Goal: Information Seeking & Learning: Learn about a topic

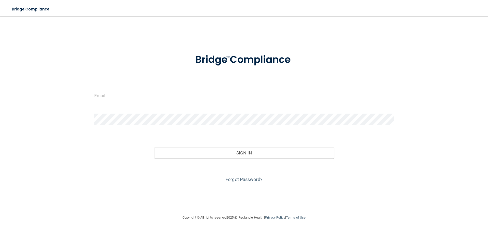
click at [106, 98] on input "email" at bounding box center [243, 95] width 299 height 11
type input "[EMAIL_ADDRESS][DOMAIN_NAME]"
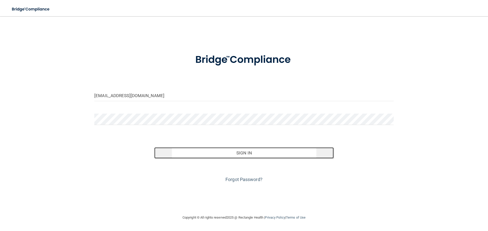
click at [239, 153] on button "Sign In" at bounding box center [244, 153] width 180 height 11
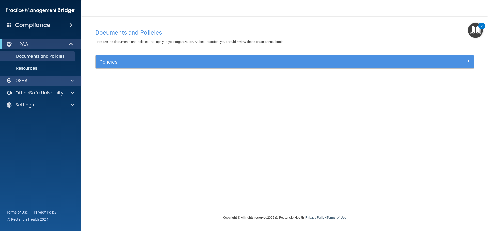
click at [23, 85] on div "OSHA" at bounding box center [41, 81] width 82 height 10
click at [69, 82] on div at bounding box center [71, 81] width 13 height 6
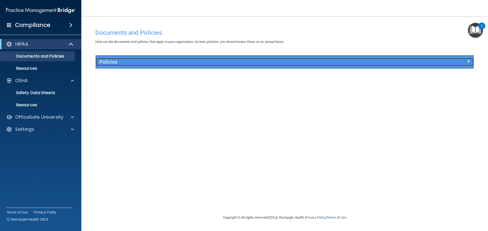
click at [143, 62] on h5 "Policies" at bounding box center [237, 62] width 276 height 6
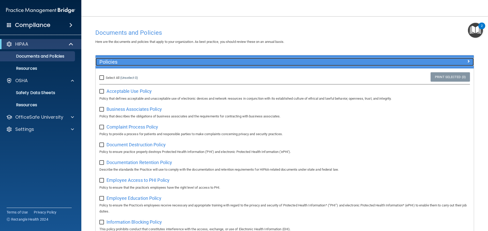
click at [184, 61] on h5 "Policies" at bounding box center [237, 62] width 276 height 6
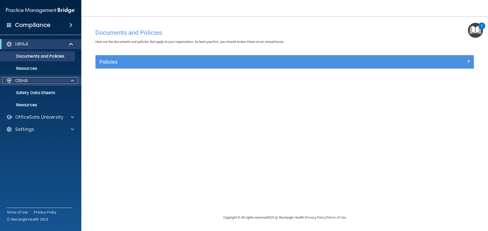
click at [39, 82] on div "OSHA" at bounding box center [33, 81] width 63 height 6
click at [14, 81] on div "OSHA" at bounding box center [33, 81] width 63 height 6
click at [22, 93] on p "Safety Data Sheets" at bounding box center [37, 92] width 69 height 5
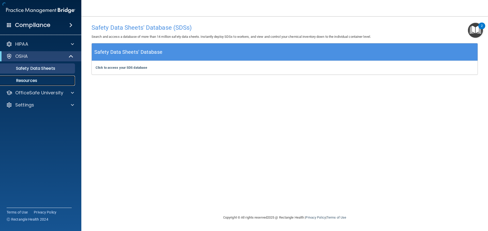
click at [25, 81] on p "Resources" at bounding box center [37, 80] width 69 height 5
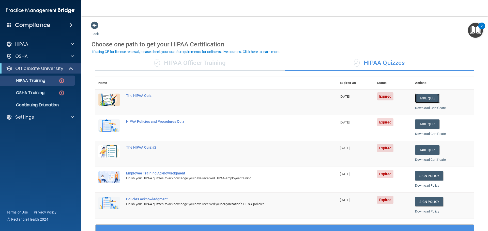
click at [424, 99] on button "Take Quiz" at bounding box center [427, 98] width 24 height 9
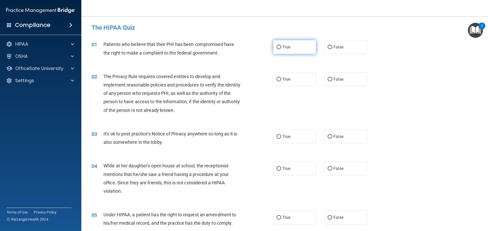
click at [294, 49] on label "True" at bounding box center [294, 47] width 43 height 14
click at [281, 49] on input "True" at bounding box center [278, 47] width 5 height 4
radio input "true"
click at [292, 81] on label "True" at bounding box center [294, 79] width 43 height 14
click at [281, 81] on input "True" at bounding box center [278, 80] width 5 height 4
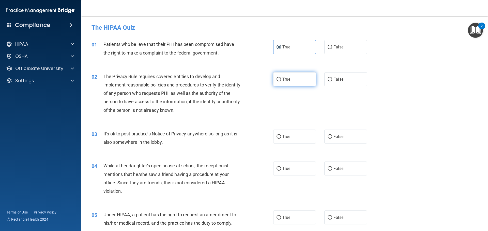
radio input "true"
click at [338, 137] on span "False" at bounding box center [338, 136] width 10 height 5
click at [332, 137] on input "False" at bounding box center [329, 137] width 5 height 4
radio input "true"
click at [334, 167] on span "False" at bounding box center [338, 168] width 10 height 5
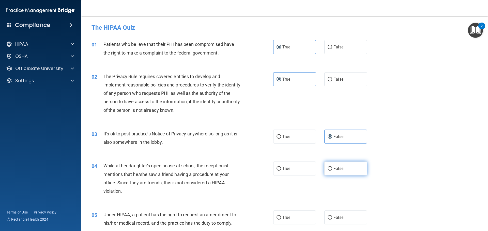
click at [332, 167] on input "False" at bounding box center [329, 169] width 5 height 4
radio input "true"
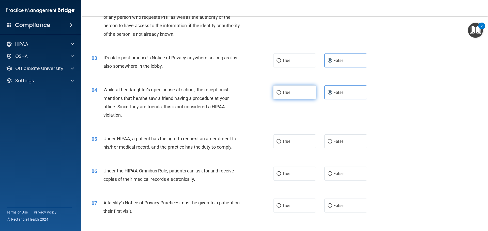
scroll to position [127, 0]
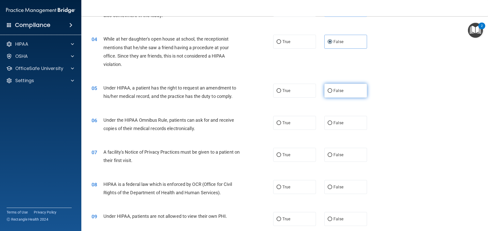
click at [344, 93] on label "False" at bounding box center [345, 91] width 43 height 14
click at [332, 93] on input "False" at bounding box center [329, 91] width 5 height 4
radio input "true"
click at [301, 123] on label "True" at bounding box center [294, 123] width 43 height 14
click at [281, 123] on input "True" at bounding box center [278, 123] width 5 height 4
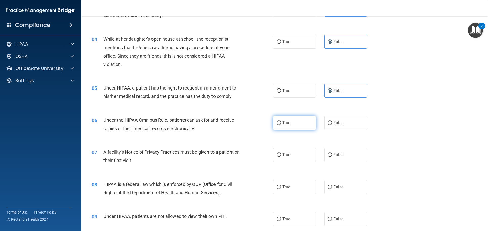
radio input "true"
click at [291, 157] on label "True" at bounding box center [294, 155] width 43 height 14
click at [281, 157] on input "True" at bounding box center [278, 155] width 5 height 4
radio input "true"
click at [285, 189] on span "True" at bounding box center [286, 187] width 8 height 5
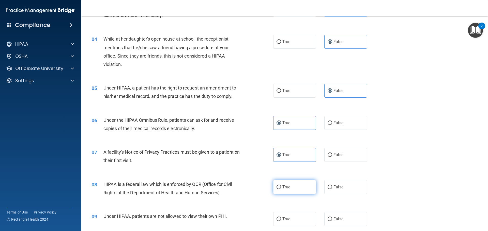
click at [281, 189] on input "True" at bounding box center [278, 188] width 5 height 4
radio input "true"
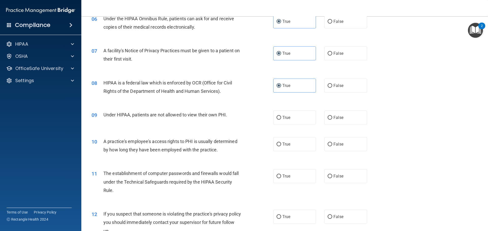
click at [341, 152] on div "10 A practice's employee's access rights to PHI is usually determined by how lo…" at bounding box center [285, 147] width 394 height 32
click at [343, 148] on label "False" at bounding box center [345, 144] width 43 height 14
click at [332, 147] on input "False" at bounding box center [329, 145] width 5 height 4
radio input "true"
click at [342, 147] on label "False" at bounding box center [345, 144] width 43 height 14
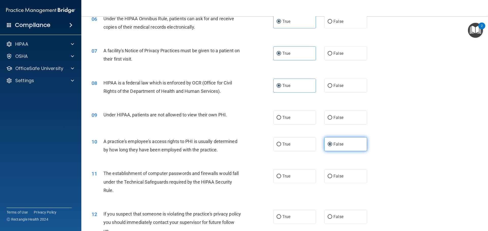
click at [332, 147] on input "False" at bounding box center [329, 145] width 5 height 4
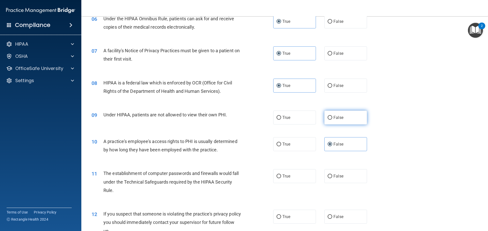
click at [339, 117] on span "False" at bounding box center [338, 117] width 10 height 5
click at [332, 117] on input "False" at bounding box center [329, 118] width 5 height 4
radio input "true"
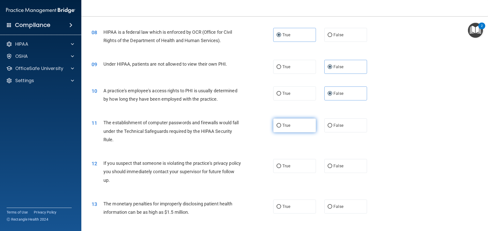
click at [294, 128] on label "True" at bounding box center [294, 126] width 43 height 14
click at [281, 128] on input "True" at bounding box center [278, 126] width 5 height 4
radio input "true"
click at [290, 164] on label "True" at bounding box center [294, 166] width 43 height 14
click at [281, 165] on input "True" at bounding box center [278, 167] width 5 height 4
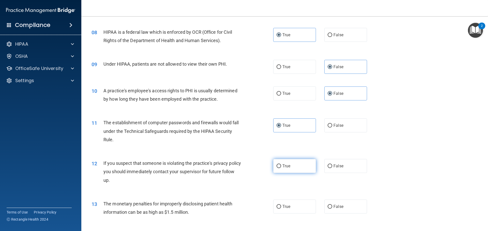
radio input "true"
click at [293, 211] on label "True" at bounding box center [294, 207] width 43 height 14
click at [281, 209] on input "True" at bounding box center [278, 207] width 5 height 4
radio input "true"
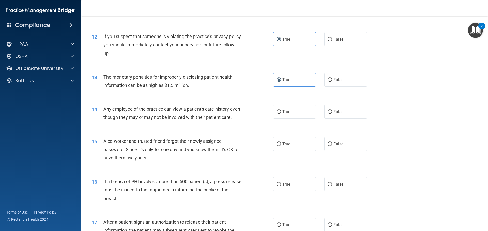
scroll to position [432, 0]
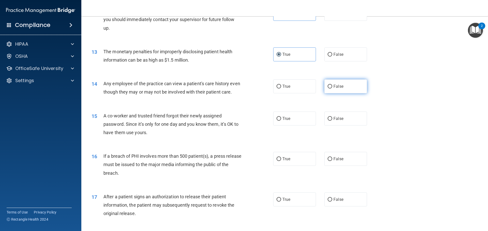
click at [334, 87] on span "False" at bounding box center [338, 86] width 10 height 5
click at [332, 87] on input "False" at bounding box center [329, 87] width 5 height 4
radio input "true"
click at [342, 126] on label "False" at bounding box center [345, 119] width 43 height 14
click at [332, 121] on input "False" at bounding box center [329, 119] width 5 height 4
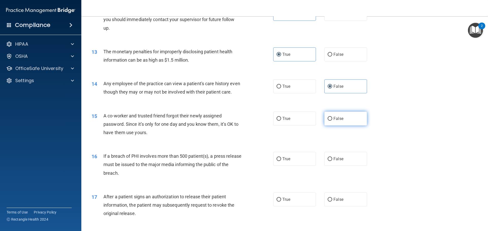
radio input "true"
click at [290, 166] on label "True" at bounding box center [294, 159] width 43 height 14
click at [281, 161] on input "True" at bounding box center [278, 159] width 5 height 4
radio input "true"
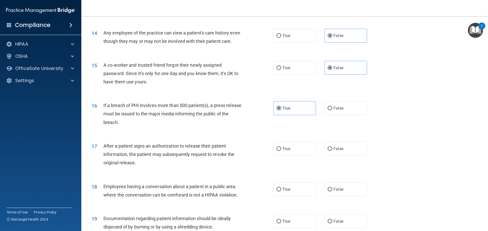
scroll to position [559, 0]
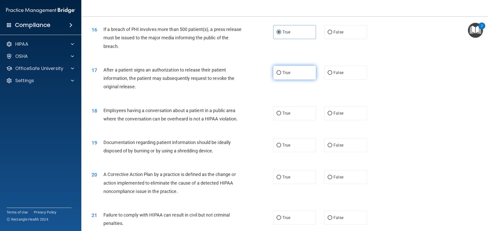
click at [295, 75] on label "True" at bounding box center [294, 73] width 43 height 14
click at [281, 75] on input "True" at bounding box center [278, 73] width 5 height 4
radio input "true"
click at [333, 116] on span "False" at bounding box center [338, 113] width 10 height 5
click at [332, 116] on input "False" at bounding box center [329, 114] width 5 height 4
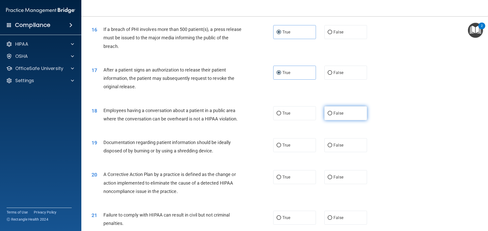
radio input "true"
click at [299, 152] on label "True" at bounding box center [294, 145] width 43 height 14
click at [281, 148] on input "True" at bounding box center [278, 146] width 5 height 4
radio input "true"
click at [287, 180] on span "True" at bounding box center [286, 177] width 8 height 5
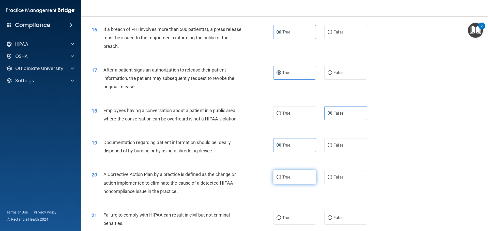
click at [281, 180] on input "True" at bounding box center [278, 178] width 5 height 4
radio input "true"
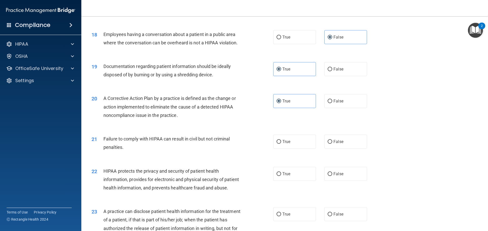
scroll to position [686, 0]
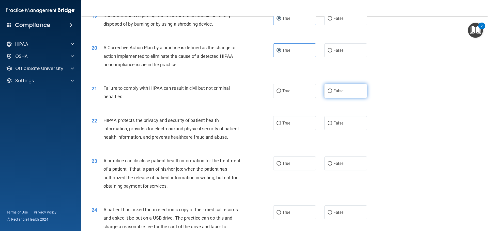
click at [333, 98] on label "False" at bounding box center [345, 91] width 43 height 14
click at [332, 93] on input "False" at bounding box center [329, 91] width 5 height 4
radio input "true"
click at [290, 130] on label "True" at bounding box center [294, 123] width 43 height 14
click at [281, 125] on input "True" at bounding box center [278, 124] width 5 height 4
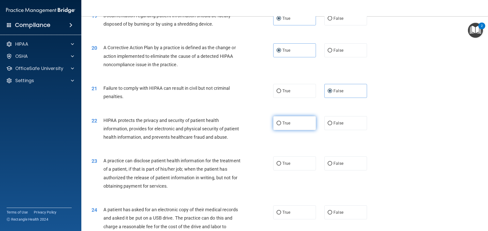
radio input "true"
click at [331, 171] on label "False" at bounding box center [345, 164] width 43 height 14
click at [331, 166] on input "False" at bounding box center [329, 164] width 5 height 4
radio input "true"
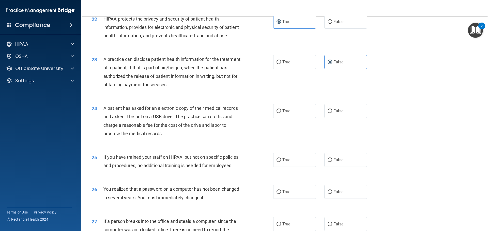
scroll to position [813, 0]
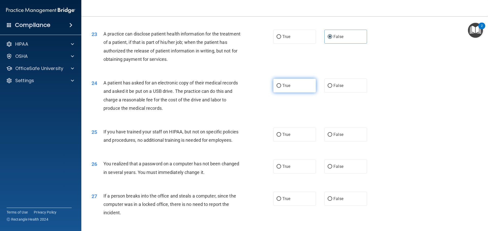
click at [298, 93] on label "True" at bounding box center [294, 86] width 43 height 14
click at [281, 88] on input "True" at bounding box center [278, 86] width 5 height 4
radio input "true"
click at [330, 142] on label "False" at bounding box center [345, 135] width 43 height 14
click at [330, 137] on input "False" at bounding box center [329, 135] width 5 height 4
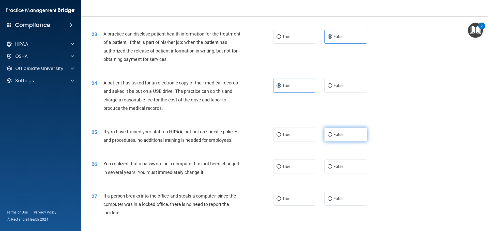
radio input "true"
click at [290, 174] on label "True" at bounding box center [294, 167] width 43 height 14
click at [281, 169] on input "True" at bounding box center [278, 167] width 5 height 4
radio input "true"
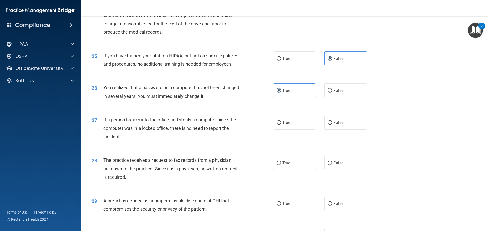
scroll to position [914, 0]
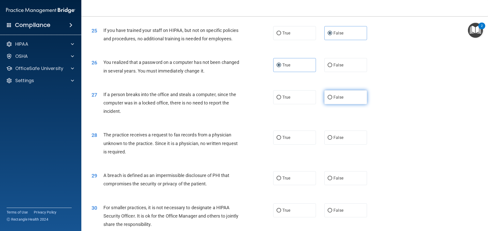
click at [348, 104] on label "False" at bounding box center [345, 97] width 43 height 14
click at [332, 100] on input "False" at bounding box center [329, 98] width 5 height 4
radio input "true"
click at [335, 145] on label "False" at bounding box center [345, 138] width 43 height 14
click at [332, 140] on input "False" at bounding box center [329, 138] width 5 height 4
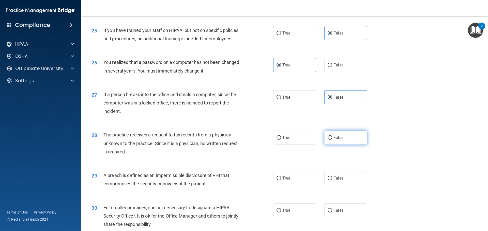
radio input "true"
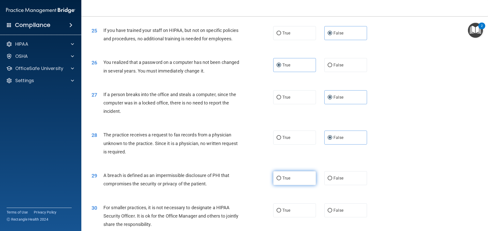
click at [297, 185] on label "True" at bounding box center [294, 178] width 43 height 14
click at [281, 181] on input "True" at bounding box center [278, 179] width 5 height 4
radio input "true"
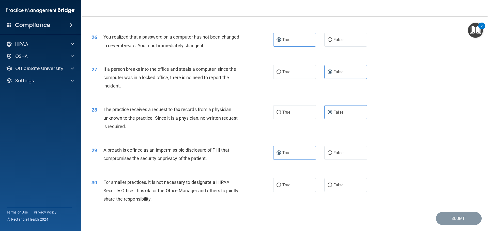
scroll to position [971, 0]
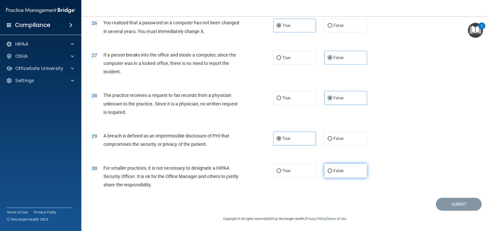
click at [333, 173] on span "False" at bounding box center [338, 171] width 10 height 5
click at [331, 173] on input "False" at bounding box center [329, 171] width 5 height 4
radio input "true"
click at [444, 205] on button "Submit" at bounding box center [459, 204] width 46 height 13
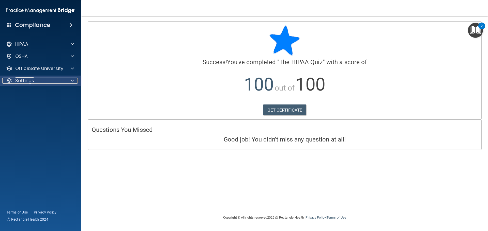
click at [40, 81] on div "Settings" at bounding box center [33, 81] width 63 height 6
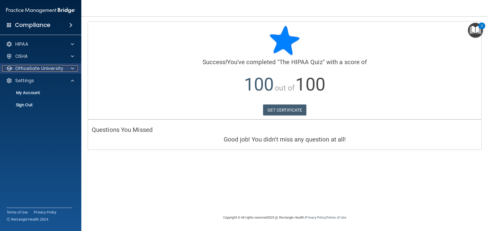
click at [51, 70] on p "OfficeSafe University" at bounding box center [39, 69] width 48 height 6
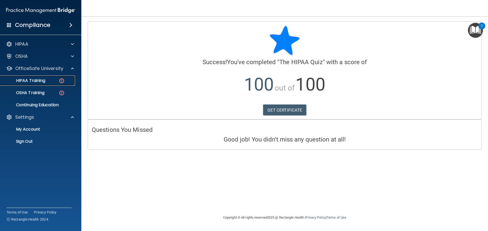
click at [43, 81] on p "HIPAA Training" at bounding box center [24, 80] width 42 height 5
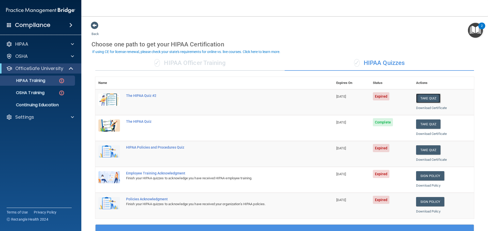
click at [427, 96] on button "Take Quiz" at bounding box center [428, 98] width 24 height 9
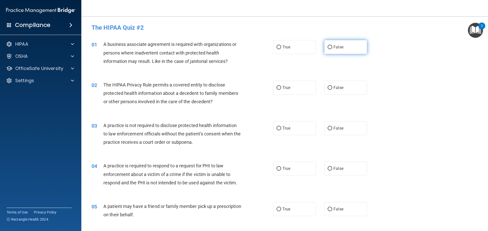
click at [347, 51] on label "False" at bounding box center [345, 47] width 43 height 14
click at [332, 49] on input "False" at bounding box center [329, 47] width 5 height 4
radio input "true"
click at [290, 91] on label "True" at bounding box center [294, 88] width 43 height 14
click at [281, 90] on input "True" at bounding box center [278, 88] width 5 height 4
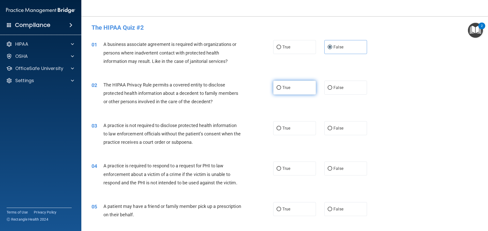
radio input "true"
click at [353, 129] on label "False" at bounding box center [345, 128] width 43 height 14
click at [332, 129] on input "False" at bounding box center [329, 129] width 5 height 4
radio input "true"
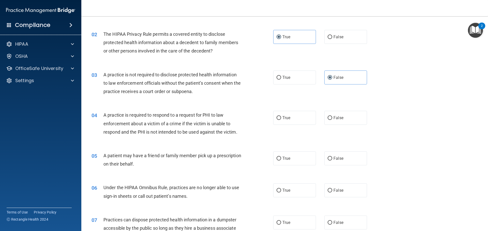
scroll to position [76, 0]
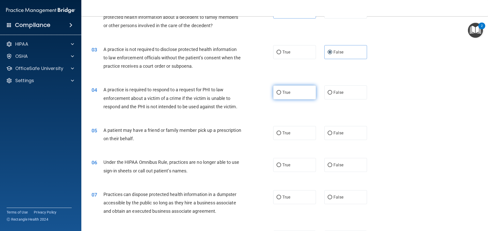
click at [287, 97] on label "True" at bounding box center [294, 93] width 43 height 14
click at [281, 95] on input "True" at bounding box center [278, 93] width 5 height 4
radio input "true"
click at [287, 136] on label "True" at bounding box center [294, 133] width 43 height 14
click at [281, 135] on input "True" at bounding box center [278, 134] width 5 height 4
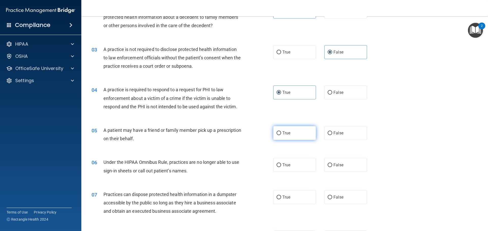
radio input "true"
click at [338, 167] on span "False" at bounding box center [338, 165] width 10 height 5
click at [332, 167] on input "False" at bounding box center [329, 166] width 5 height 4
radio input "true"
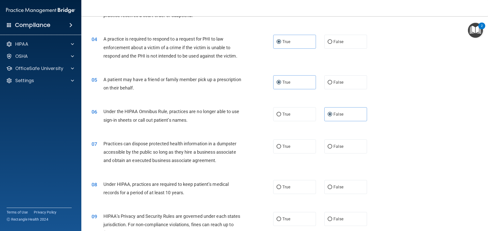
scroll to position [152, 0]
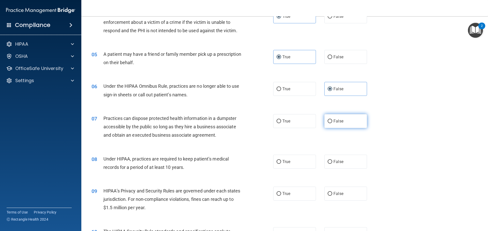
click at [329, 125] on label "False" at bounding box center [345, 121] width 43 height 14
click at [329, 123] on input "False" at bounding box center [329, 122] width 5 height 4
radio input "true"
click at [333, 161] on span "False" at bounding box center [338, 162] width 10 height 5
click at [332, 161] on input "False" at bounding box center [329, 162] width 5 height 4
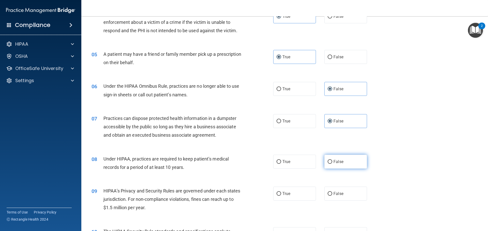
radio input "true"
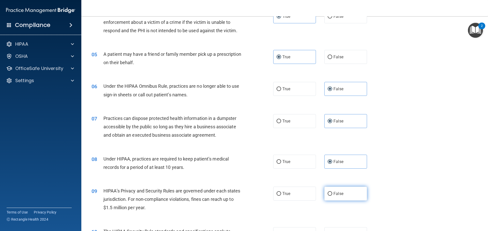
click at [345, 194] on label "False" at bounding box center [345, 194] width 43 height 14
click at [332, 194] on input "False" at bounding box center [329, 194] width 5 height 4
radio input "true"
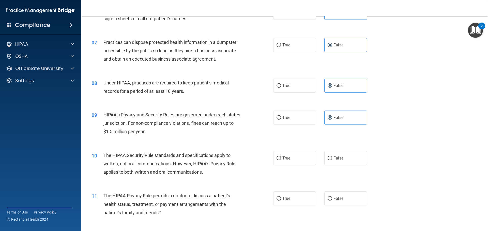
scroll to position [305, 0]
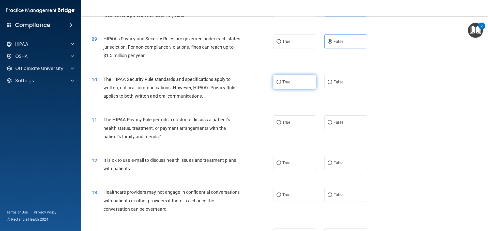
click at [299, 83] on label "True" at bounding box center [294, 82] width 43 height 14
click at [281, 83] on input "True" at bounding box center [278, 83] width 5 height 4
radio input "true"
click at [285, 125] on span "True" at bounding box center [286, 122] width 8 height 5
click at [281, 125] on input "True" at bounding box center [278, 123] width 5 height 4
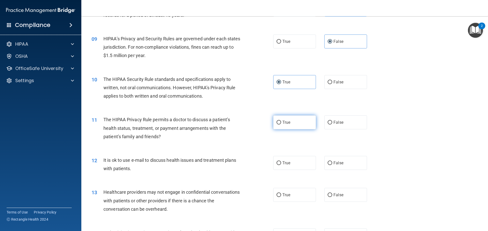
radio input "true"
click at [290, 165] on label "True" at bounding box center [294, 163] width 43 height 14
click at [281, 165] on input "True" at bounding box center [278, 164] width 5 height 4
radio input "true"
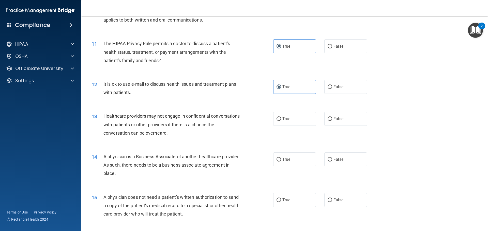
scroll to position [406, 0]
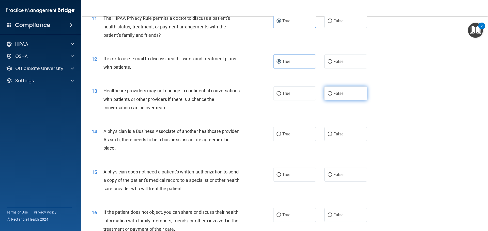
click at [340, 90] on label "False" at bounding box center [345, 94] width 43 height 14
click at [332, 92] on input "False" at bounding box center [329, 94] width 5 height 4
radio input "true"
click at [330, 139] on label "False" at bounding box center [345, 134] width 43 height 14
click at [330, 136] on input "False" at bounding box center [329, 135] width 5 height 4
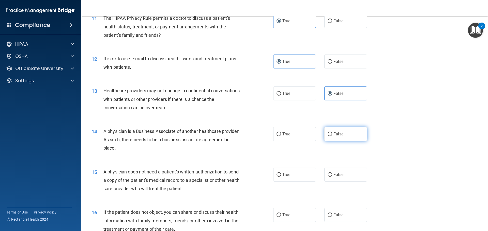
radio input "true"
click at [283, 174] on span "True" at bounding box center [286, 174] width 8 height 5
click at [281, 174] on input "True" at bounding box center [278, 175] width 5 height 4
radio input "true"
click at [292, 217] on label "True" at bounding box center [294, 215] width 43 height 14
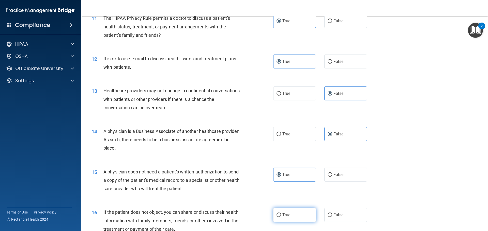
click at [281, 217] on input "True" at bounding box center [278, 216] width 5 height 4
radio input "true"
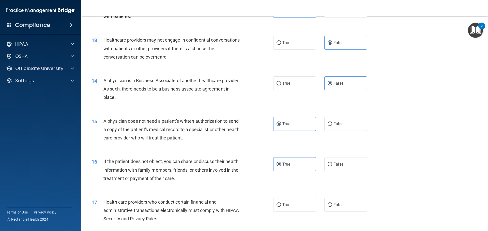
scroll to position [508, 0]
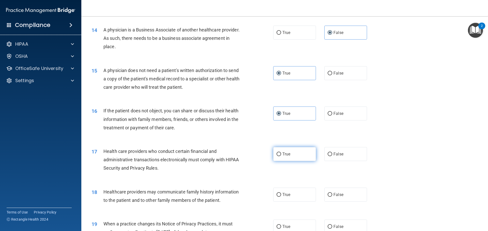
click at [294, 156] on label "True" at bounding box center [294, 154] width 43 height 14
click at [281, 156] on input "True" at bounding box center [278, 155] width 5 height 4
radio input "true"
click at [338, 195] on span "False" at bounding box center [338, 195] width 10 height 5
click at [332, 195] on input "False" at bounding box center [329, 195] width 5 height 4
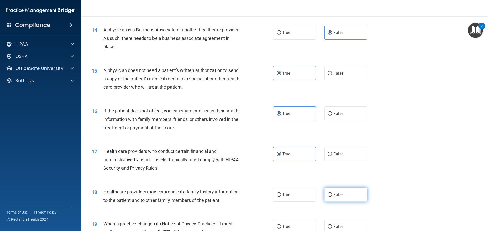
radio input "true"
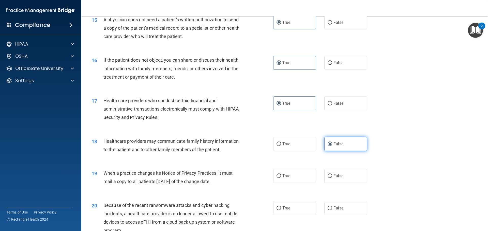
scroll to position [584, 0]
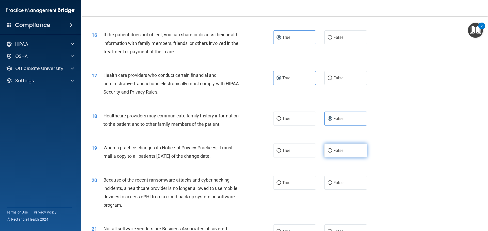
click at [331, 153] on label "False" at bounding box center [345, 151] width 43 height 14
click at [331, 153] on input "False" at bounding box center [329, 151] width 5 height 4
radio input "true"
click at [333, 183] on span "False" at bounding box center [338, 183] width 10 height 5
click at [332, 183] on input "False" at bounding box center [329, 183] width 5 height 4
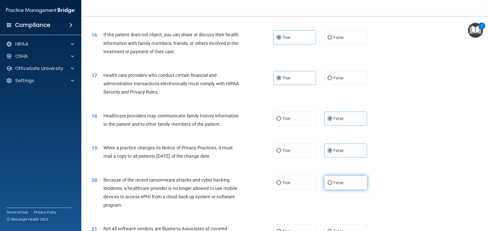
radio input "true"
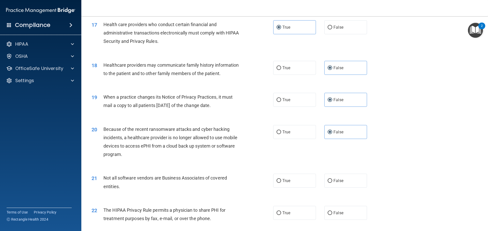
scroll to position [660, 0]
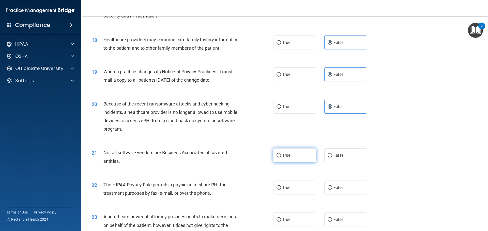
click at [285, 160] on label "True" at bounding box center [294, 156] width 43 height 14
click at [281, 158] on input "True" at bounding box center [278, 156] width 5 height 4
radio input "true"
click at [291, 187] on label "True" at bounding box center [294, 188] width 43 height 14
click at [281, 187] on input "True" at bounding box center [278, 188] width 5 height 4
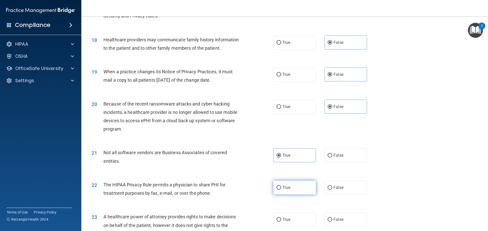
radio input "true"
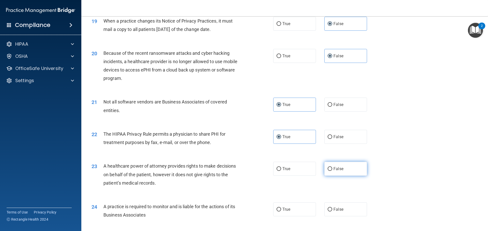
click at [344, 172] on label "False" at bounding box center [345, 169] width 43 height 14
click at [332, 171] on input "False" at bounding box center [329, 169] width 5 height 4
radio input "true"
click at [343, 207] on label "False" at bounding box center [345, 210] width 43 height 14
click at [332, 208] on input "False" at bounding box center [329, 210] width 5 height 4
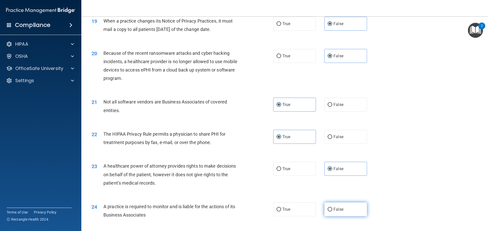
radio input "true"
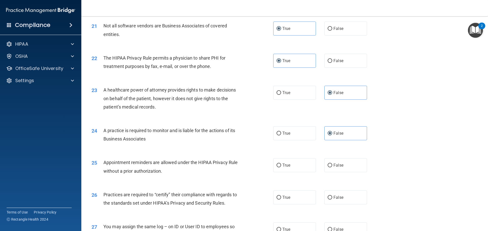
scroll to position [838, 0]
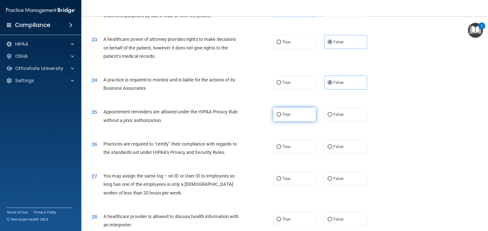
click at [301, 120] on label "True" at bounding box center [294, 115] width 43 height 14
click at [281, 117] on input "True" at bounding box center [278, 115] width 5 height 4
radio input "true"
click at [348, 149] on label "False" at bounding box center [345, 147] width 43 height 14
click at [332, 149] on input "False" at bounding box center [329, 147] width 5 height 4
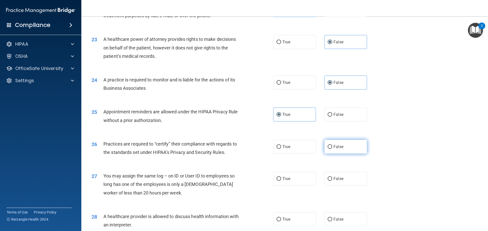
radio input "true"
click at [351, 177] on label "False" at bounding box center [345, 179] width 43 height 14
click at [332, 177] on input "False" at bounding box center [329, 179] width 5 height 4
radio input "true"
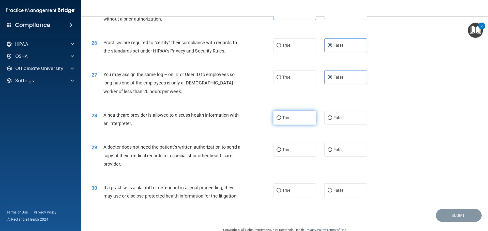
click at [287, 120] on label "True" at bounding box center [294, 118] width 43 height 14
click at [281, 120] on input "True" at bounding box center [278, 118] width 5 height 4
radio input "true"
drag, startPoint x: 287, startPoint y: 150, endPoint x: 290, endPoint y: 174, distance: 24.4
click at [287, 150] on span "True" at bounding box center [286, 150] width 8 height 5
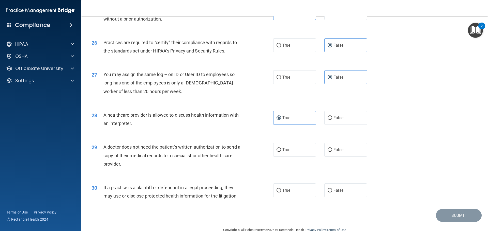
click at [281, 150] on input "True" at bounding box center [278, 150] width 5 height 4
radio input "true"
click at [292, 192] on label "True" at bounding box center [294, 191] width 43 height 14
click at [281, 192] on input "True" at bounding box center [278, 191] width 5 height 4
radio input "true"
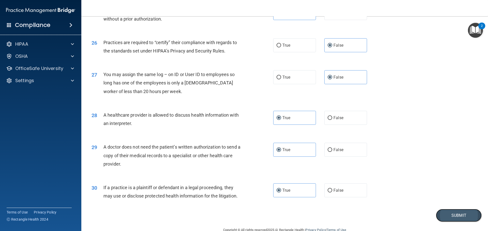
click at [465, 216] on button "Submit" at bounding box center [459, 215] width 46 height 13
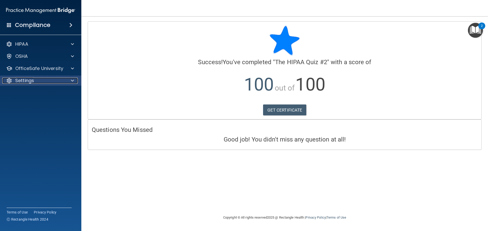
click at [52, 81] on div "Settings" at bounding box center [33, 81] width 63 height 6
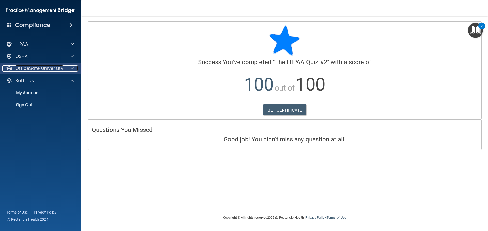
click at [49, 70] on p "OfficeSafe University" at bounding box center [39, 69] width 48 height 6
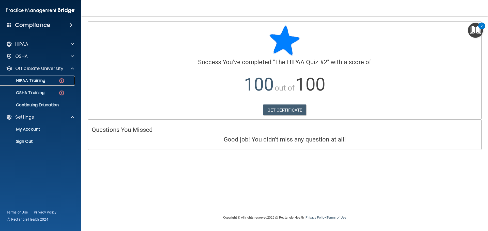
click at [49, 78] on div "HIPAA Training" at bounding box center [37, 80] width 69 height 5
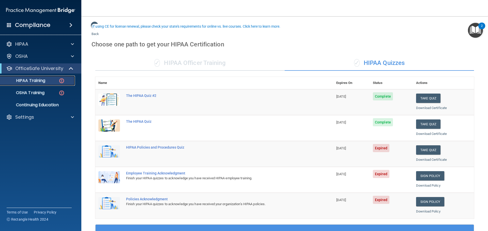
scroll to position [25, 0]
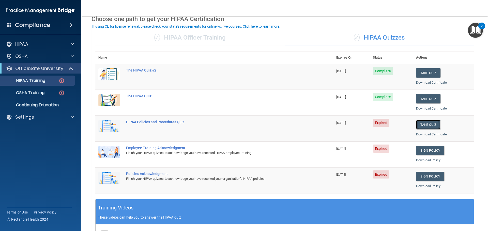
click at [434, 126] on button "Take Quiz" at bounding box center [428, 124] width 24 height 9
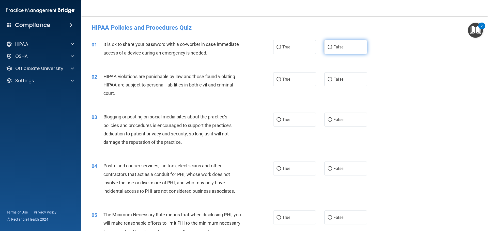
click at [352, 44] on label "False" at bounding box center [345, 47] width 43 height 14
click at [332, 45] on input "False" at bounding box center [329, 47] width 5 height 4
radio input "true"
click at [291, 77] on label "True" at bounding box center [294, 79] width 43 height 14
click at [281, 78] on input "True" at bounding box center [278, 80] width 5 height 4
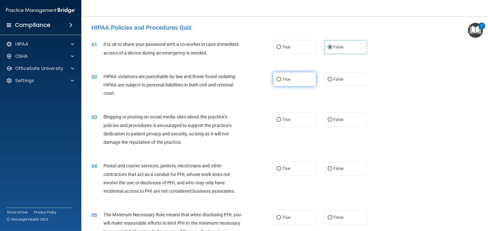
radio input "true"
click at [330, 122] on label "False" at bounding box center [345, 120] width 43 height 14
click at [330, 122] on input "False" at bounding box center [329, 120] width 5 height 4
radio input "true"
click at [296, 171] on label "True" at bounding box center [294, 169] width 43 height 14
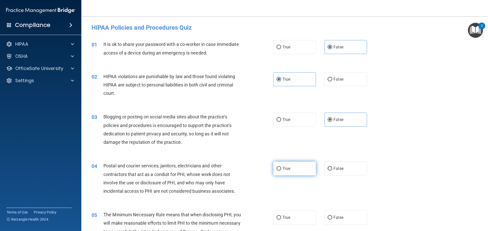
click at [281, 171] on input "True" at bounding box center [278, 169] width 5 height 4
radio input "true"
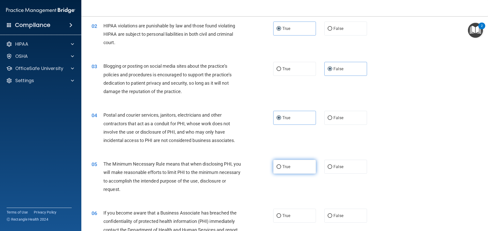
click at [295, 168] on label "True" at bounding box center [294, 167] width 43 height 14
click at [281, 168] on input "True" at bounding box center [278, 167] width 5 height 4
radio input "true"
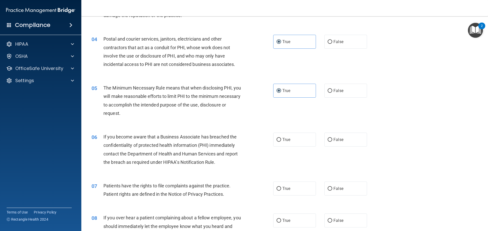
scroll to position [178, 0]
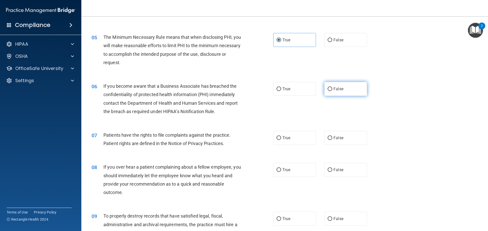
click at [340, 94] on label "False" at bounding box center [345, 89] width 43 height 14
click at [332, 91] on input "False" at bounding box center [329, 89] width 5 height 4
radio input "true"
click at [295, 151] on div "07 Patients have the rights to file complaints against the practice. Patient ri…" at bounding box center [285, 141] width 394 height 32
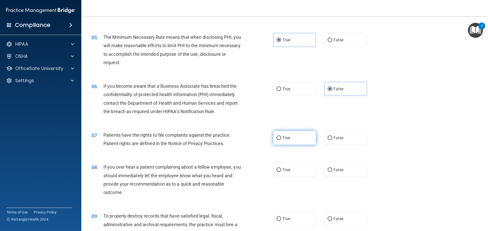
click at [292, 141] on label "True" at bounding box center [294, 138] width 43 height 14
click at [281, 140] on input "True" at bounding box center [278, 138] width 5 height 4
radio input "true"
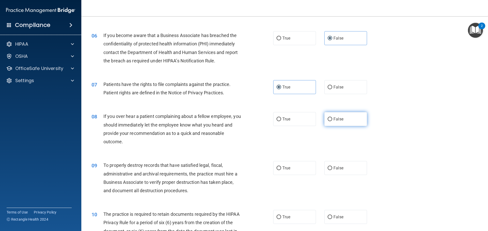
click at [336, 124] on label "False" at bounding box center [345, 119] width 43 height 14
click at [332, 121] on input "False" at bounding box center [329, 120] width 5 height 4
radio input "true"
click at [340, 166] on span "False" at bounding box center [338, 168] width 10 height 5
click at [332, 167] on input "False" at bounding box center [329, 169] width 5 height 4
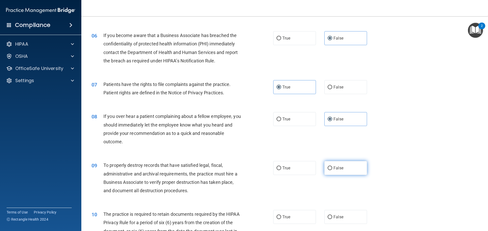
radio input "true"
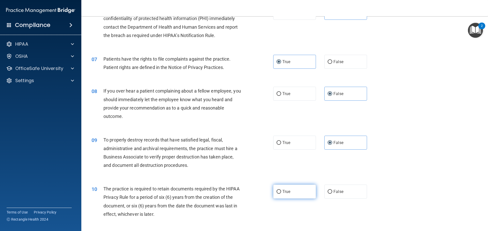
click at [293, 193] on label "True" at bounding box center [294, 192] width 43 height 14
click at [281, 193] on input "True" at bounding box center [278, 192] width 5 height 4
radio input "true"
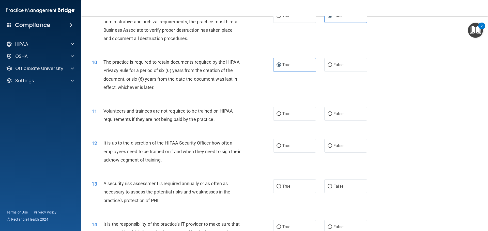
scroll to position [406, 0]
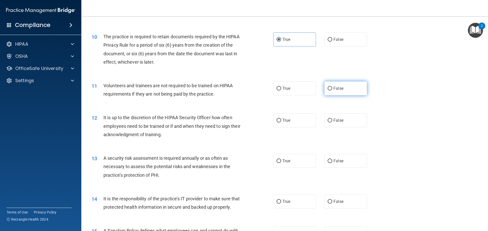
click at [344, 92] on label "False" at bounding box center [345, 89] width 43 height 14
click at [332, 91] on input "False" at bounding box center [329, 89] width 5 height 4
radio input "true"
click at [344, 124] on label "False" at bounding box center [345, 121] width 43 height 14
click at [332, 123] on input "False" at bounding box center [329, 121] width 5 height 4
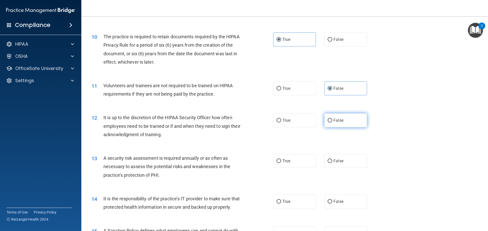
radio input "true"
click at [301, 156] on label "True" at bounding box center [294, 161] width 43 height 14
click at [281, 160] on input "True" at bounding box center [278, 162] width 5 height 4
radio input "true"
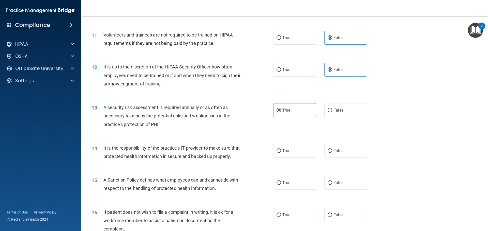
scroll to position [483, 0]
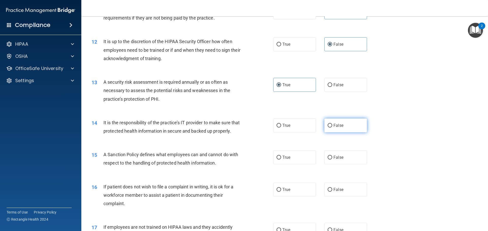
click at [339, 130] on label "False" at bounding box center [345, 126] width 43 height 14
click at [332, 128] on input "False" at bounding box center [329, 126] width 5 height 4
radio input "true"
click at [340, 160] on span "False" at bounding box center [338, 157] width 10 height 5
click at [332, 160] on input "False" at bounding box center [329, 158] width 5 height 4
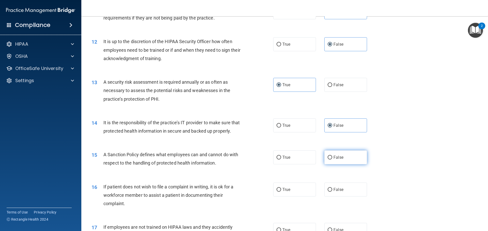
radio input "true"
click at [291, 195] on label "True" at bounding box center [294, 190] width 43 height 14
click at [281, 192] on input "True" at bounding box center [278, 190] width 5 height 4
radio input "true"
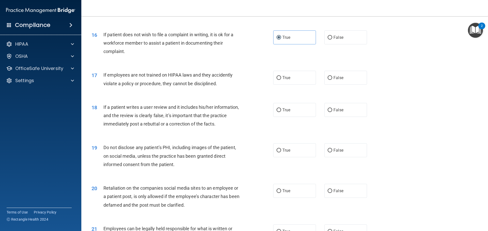
scroll to position [660, 0]
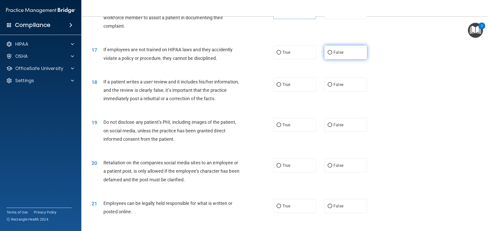
click at [337, 55] on span "False" at bounding box center [338, 52] width 10 height 5
click at [332, 55] on input "False" at bounding box center [329, 53] width 5 height 4
radio input "true"
click at [337, 87] on span "False" at bounding box center [338, 84] width 10 height 5
click at [353, 92] on label "False" at bounding box center [345, 85] width 43 height 14
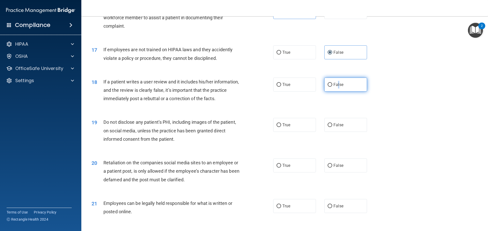
click at [332, 87] on input "False" at bounding box center [329, 85] width 5 height 4
radio input "true"
click at [294, 132] on label "True" at bounding box center [294, 125] width 43 height 14
click at [281, 127] on input "True" at bounding box center [278, 125] width 5 height 4
radio input "true"
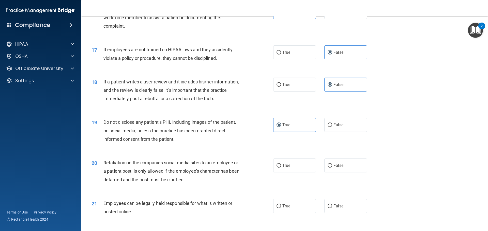
click at [342, 181] on div "20 Retaliation on the companies social media sites to an employee or a patient …" at bounding box center [285, 172] width 394 height 41
click at [361, 172] on label "False" at bounding box center [345, 166] width 43 height 14
click at [332, 168] on input "False" at bounding box center [329, 166] width 5 height 4
radio input "true"
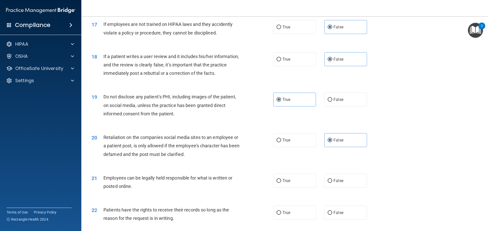
scroll to position [711, 0]
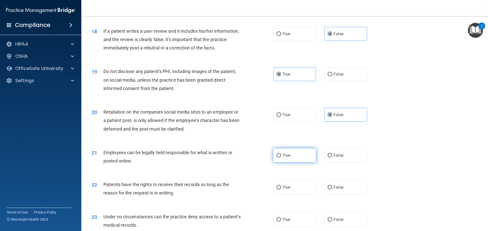
click at [304, 163] on label "True" at bounding box center [294, 156] width 43 height 14
click at [281, 158] on input "True" at bounding box center [278, 156] width 5 height 4
radio input "true"
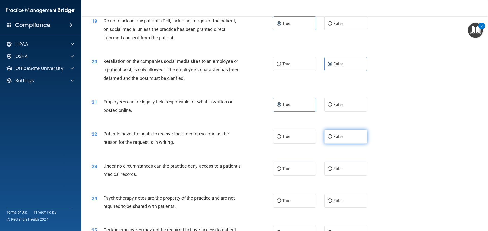
click at [340, 141] on label "False" at bounding box center [345, 137] width 43 height 14
click at [332, 139] on input "False" at bounding box center [329, 137] width 5 height 4
radio input "true"
click at [349, 176] on label "False" at bounding box center [345, 169] width 43 height 14
click at [332, 171] on input "False" at bounding box center [329, 169] width 5 height 4
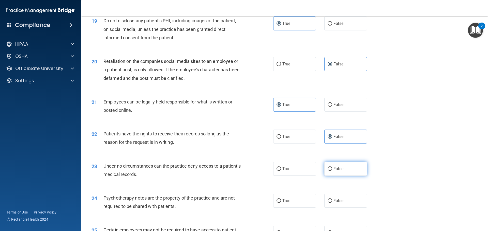
radio input "true"
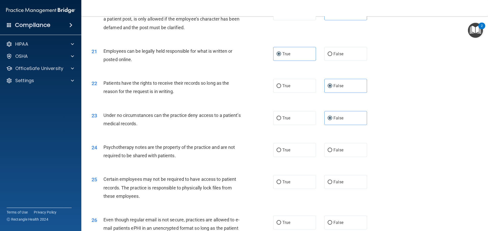
scroll to position [838, 0]
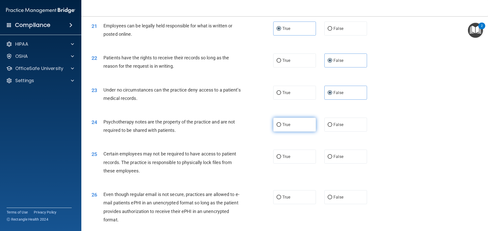
click at [301, 132] on label "True" at bounding box center [294, 125] width 43 height 14
click at [281, 127] on input "True" at bounding box center [278, 125] width 5 height 4
radio input "true"
click at [303, 164] on label "True" at bounding box center [294, 157] width 43 height 14
click at [281, 159] on input "True" at bounding box center [278, 157] width 5 height 4
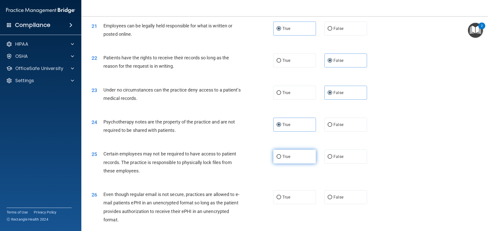
radio input "true"
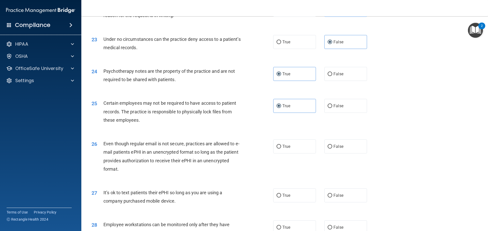
click at [297, 163] on div "26 Even though regular email is not secure, practices are allowed to e-mail pat…" at bounding box center [285, 157] width 394 height 49
click at [294, 154] on label "True" at bounding box center [294, 147] width 43 height 14
click at [281, 149] on input "True" at bounding box center [278, 147] width 5 height 4
radio input "true"
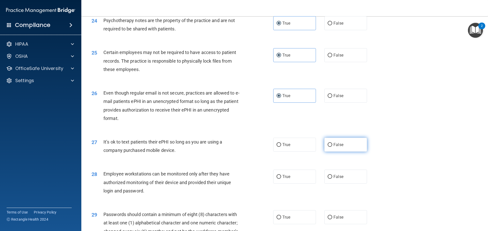
click at [342, 152] on label "False" at bounding box center [345, 145] width 43 height 14
click at [332, 147] on input "False" at bounding box center [329, 145] width 5 height 4
radio input "true"
click at [329, 184] on label "False" at bounding box center [345, 177] width 43 height 14
click at [329, 179] on input "False" at bounding box center [329, 177] width 5 height 4
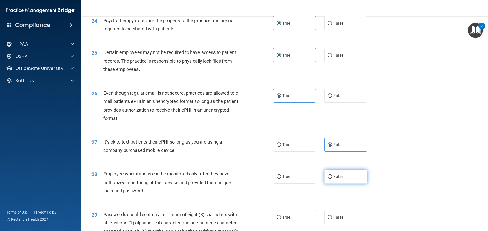
radio input "true"
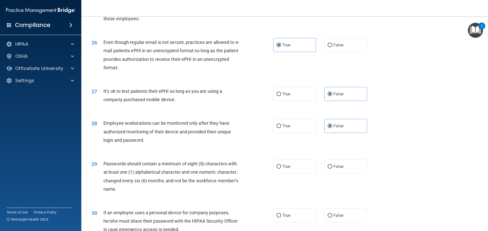
scroll to position [1016, 0]
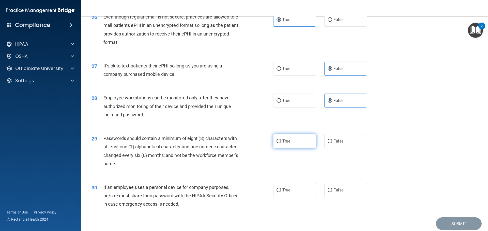
click at [278, 148] on label "True" at bounding box center [294, 141] width 43 height 14
click at [278, 144] on input "True" at bounding box center [278, 142] width 5 height 4
radio input "true"
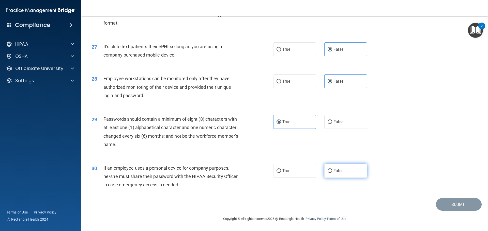
click at [353, 174] on label "False" at bounding box center [345, 171] width 43 height 14
click at [332, 173] on input "False" at bounding box center [329, 171] width 5 height 4
radio input "true"
click at [445, 201] on button "Submit" at bounding box center [459, 204] width 46 height 13
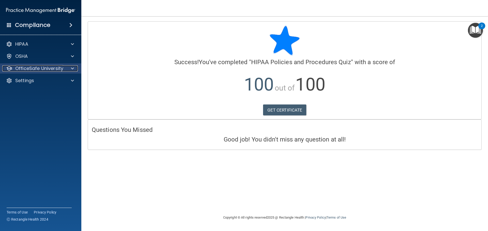
click at [65, 70] on div "OfficeSafe University" at bounding box center [33, 69] width 63 height 6
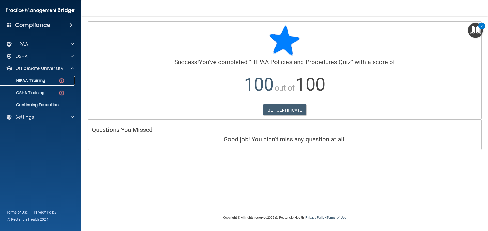
click at [61, 82] on img at bounding box center [61, 81] width 6 height 6
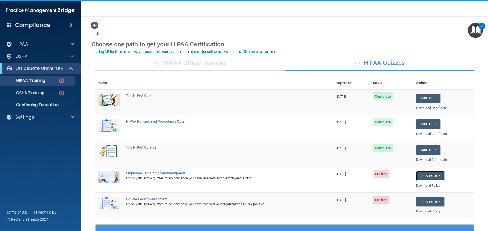
click at [422, 176] on link "Sign Policy" at bounding box center [430, 175] width 28 height 9
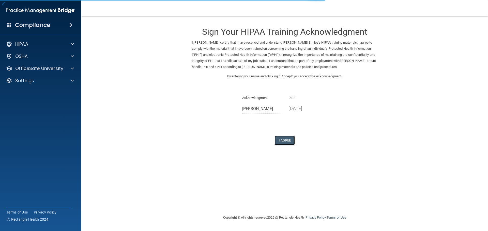
click at [286, 140] on button "I Agree" at bounding box center [284, 140] width 20 height 9
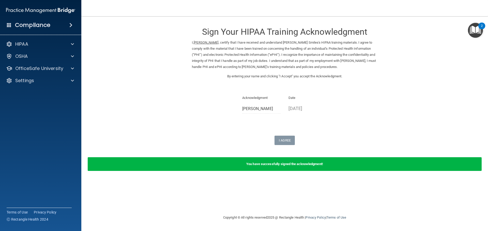
click at [36, 74] on div "HIPAA Documents and Policies Report an Incident Business Associates Emergency P…" at bounding box center [41, 63] width 82 height 53
click at [36, 70] on p "OfficeSafe University" at bounding box center [39, 69] width 48 height 6
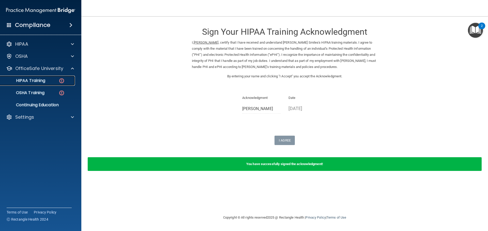
click at [53, 82] on div "HIPAA Training" at bounding box center [37, 80] width 69 height 5
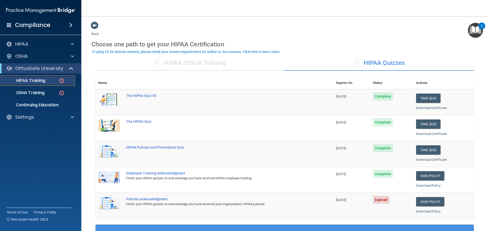
scroll to position [51, 0]
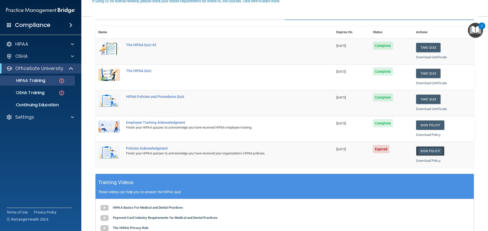
click at [417, 149] on link "Sign Policy" at bounding box center [430, 151] width 28 height 9
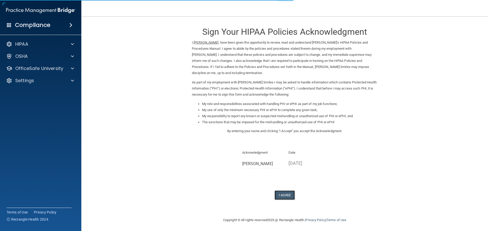
click at [274, 195] on button "I Agree" at bounding box center [284, 195] width 20 height 9
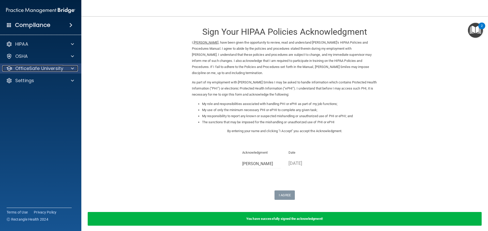
click at [48, 66] on p "OfficeSafe University" at bounding box center [39, 69] width 48 height 6
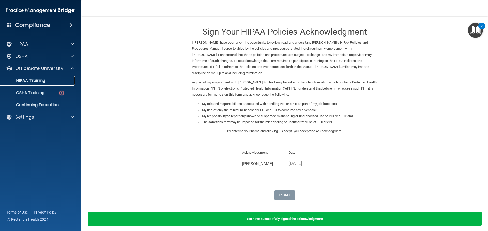
click at [55, 81] on div "HIPAA Training" at bounding box center [37, 80] width 69 height 5
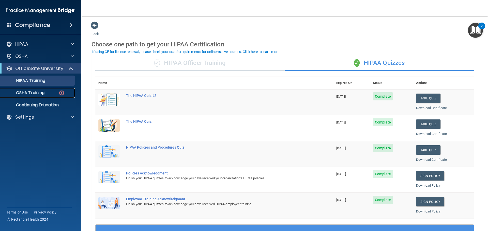
click at [26, 93] on p "OSHA Training" at bounding box center [23, 92] width 41 height 5
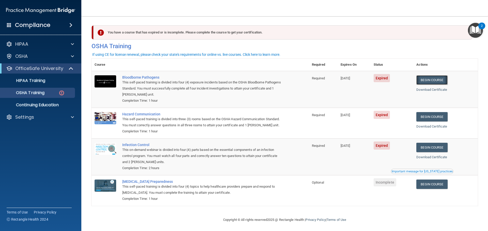
click at [441, 79] on link "Begin Course" at bounding box center [431, 79] width 31 height 9
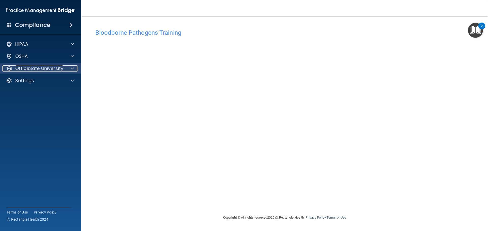
click at [28, 70] on p "OfficeSafe University" at bounding box center [39, 69] width 48 height 6
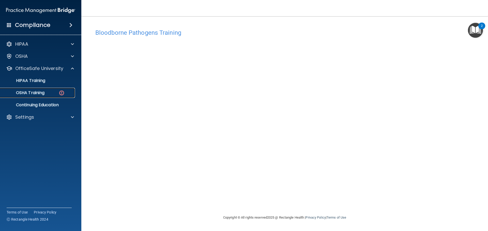
click at [43, 91] on p "OSHA Training" at bounding box center [23, 92] width 41 height 5
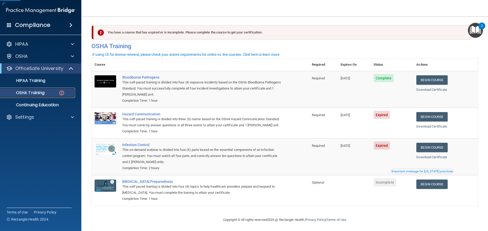
scroll to position [8, 0]
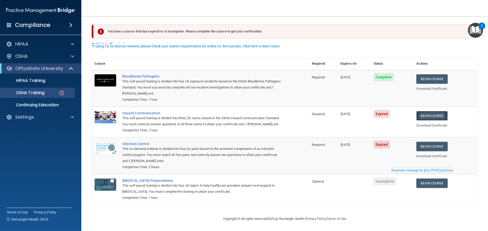
click at [425, 111] on link "Begin Course" at bounding box center [431, 115] width 31 height 9
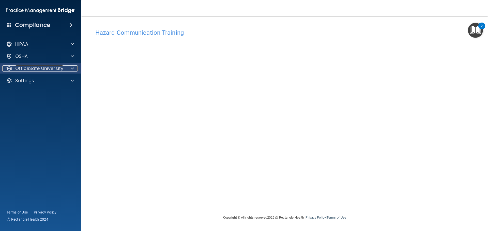
click at [49, 70] on p "OfficeSafe University" at bounding box center [39, 69] width 48 height 6
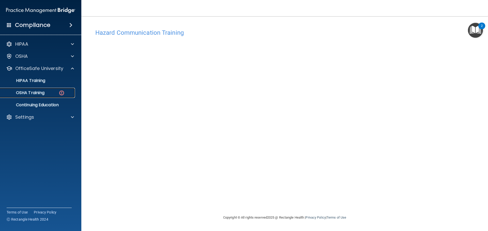
click at [26, 96] on link "OSHA Training" at bounding box center [35, 93] width 80 height 10
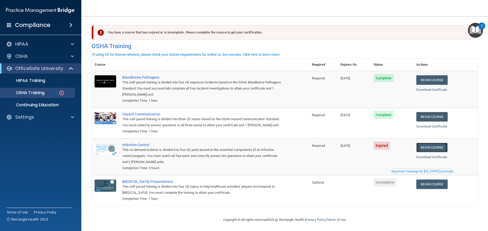
click at [438, 152] on link "Begin Course" at bounding box center [431, 147] width 31 height 9
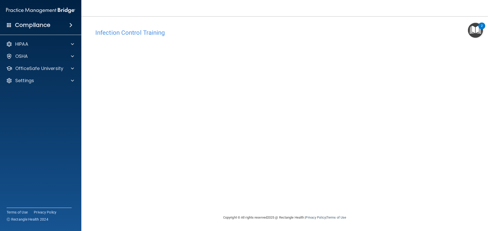
click at [30, 74] on div "HIPAA Documents and Policies Report an Incident Business Associates Emergency P…" at bounding box center [41, 63] width 82 height 53
click at [29, 71] on p "OfficeSafe University" at bounding box center [39, 69] width 48 height 6
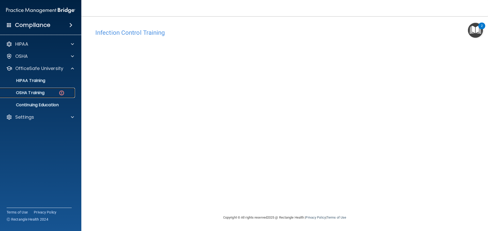
click at [35, 92] on p "OSHA Training" at bounding box center [23, 92] width 41 height 5
